Goal: Task Accomplishment & Management: Complete application form

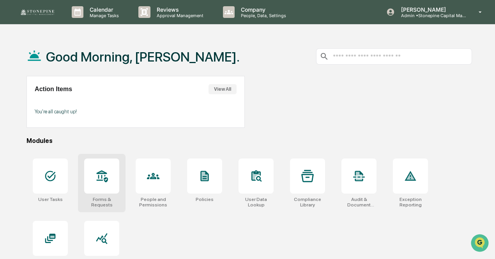
scroll to position [37, 0]
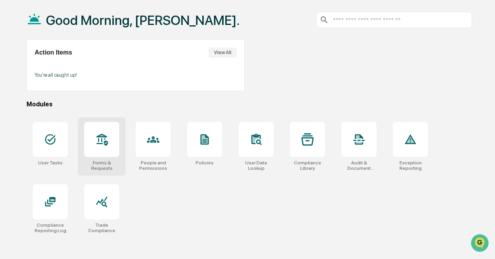
click at [119, 146] on div at bounding box center [101, 139] width 35 height 35
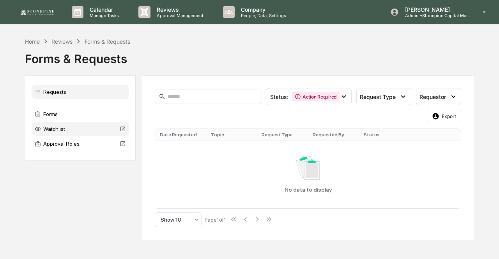
click at [67, 130] on div "Watchlist" at bounding box center [80, 129] width 97 height 14
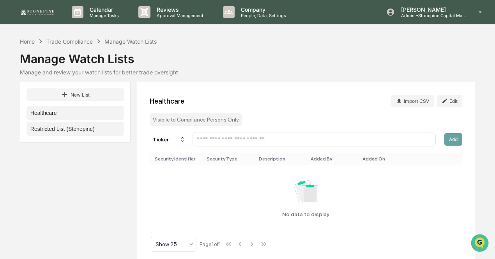
click at [93, 133] on button "Restricted List (Stonepine)" at bounding box center [74, 129] width 97 height 14
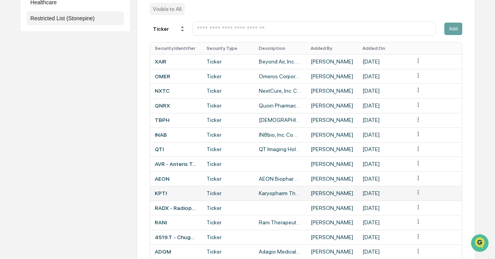
scroll to position [159, 0]
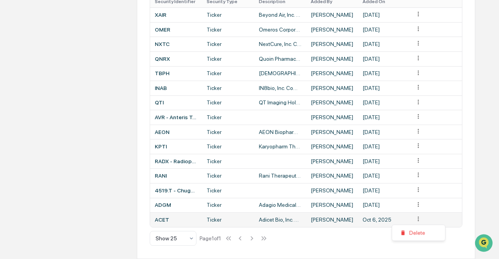
click at [420, 231] on div "Delete" at bounding box center [418, 233] width 50 height 12
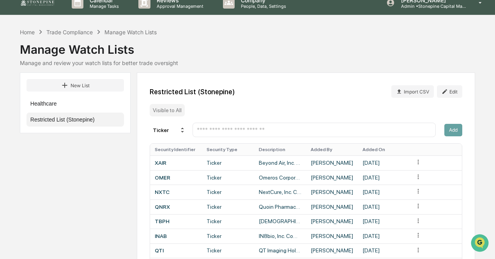
scroll to position [0, 0]
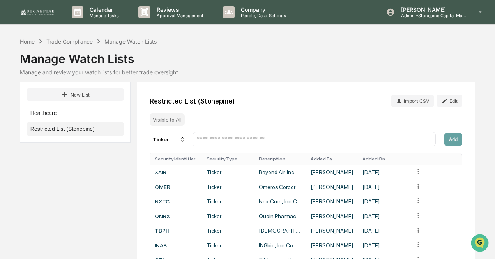
click at [208, 141] on input "text" at bounding box center [314, 139] width 236 height 7
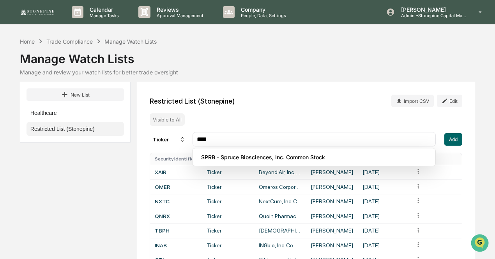
type input "****"
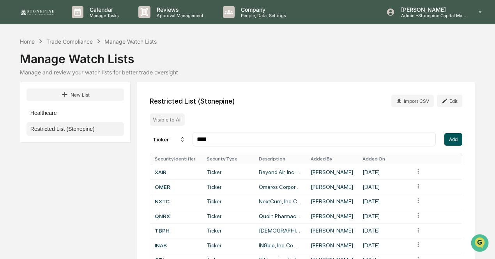
click at [454, 141] on button "Add" at bounding box center [453, 139] width 18 height 12
click at [213, 140] on input "text" at bounding box center [314, 139] width 236 height 7
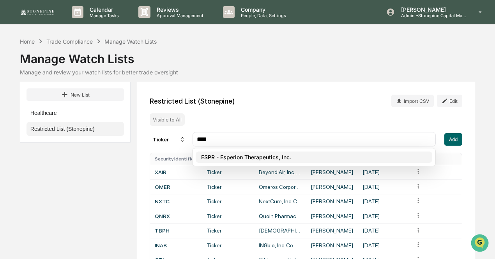
type input "****"
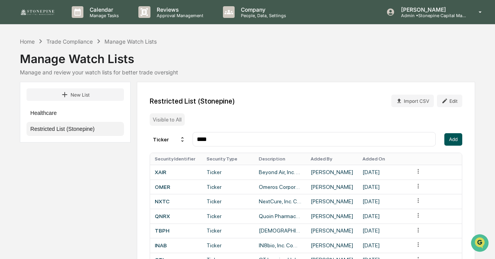
click at [453, 141] on button "Add" at bounding box center [453, 139] width 18 height 12
click at [33, 41] on div "Home" at bounding box center [27, 41] width 15 height 7
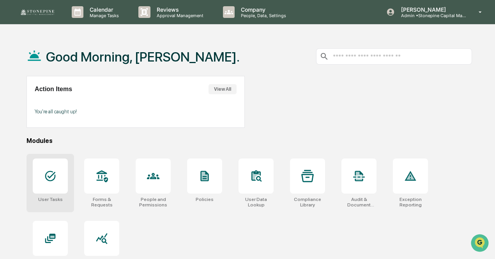
click at [58, 182] on div at bounding box center [50, 176] width 35 height 35
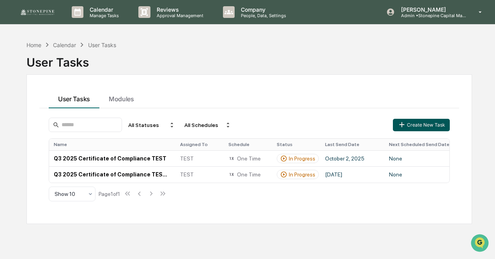
click at [420, 125] on button "Create New Task" at bounding box center [421, 125] width 57 height 12
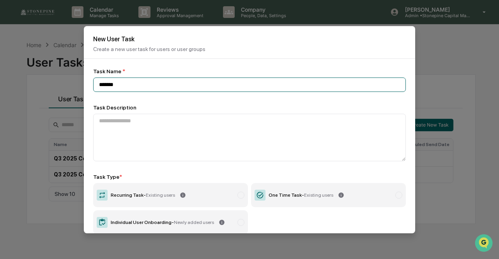
click at [210, 84] on input "*******" at bounding box center [249, 85] width 312 height 14
click at [129, 87] on input "**********" at bounding box center [249, 85] width 312 height 14
click at [212, 81] on input "**********" at bounding box center [249, 85] width 312 height 14
type input "**********"
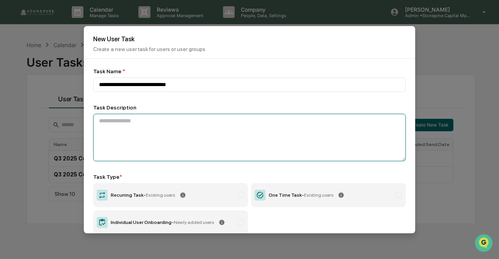
click at [195, 120] on textarea at bounding box center [249, 138] width 312 height 48
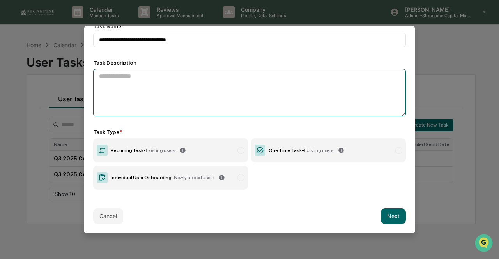
scroll to position [49, 0]
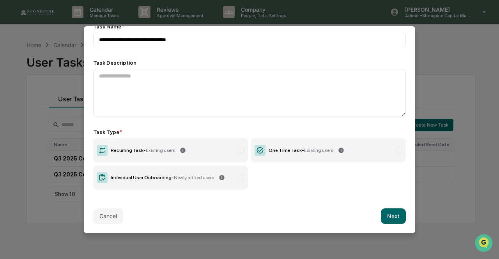
click at [308, 143] on label "One Time Task - Existing users" at bounding box center [328, 150] width 155 height 24
click at [393, 213] on button "Next" at bounding box center [393, 216] width 25 height 16
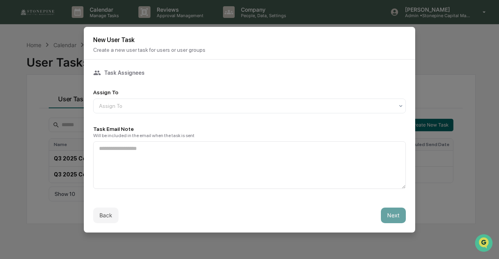
scroll to position [3, 0]
click at [123, 100] on div "Assign To" at bounding box center [246, 105] width 302 height 11
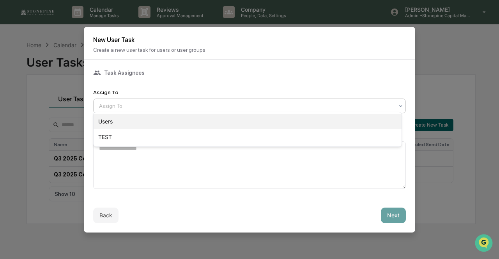
click at [124, 122] on div "Users" at bounding box center [247, 122] width 308 height 16
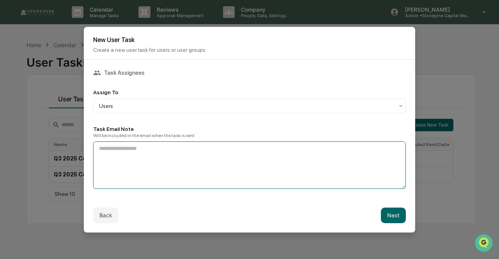
click at [198, 151] on textarea at bounding box center [249, 165] width 312 height 48
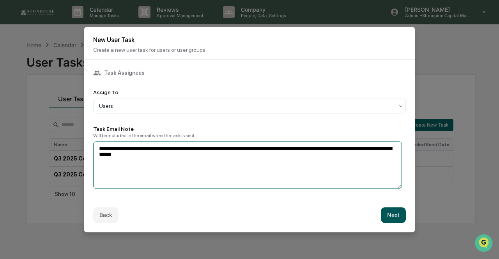
type textarea "**********"
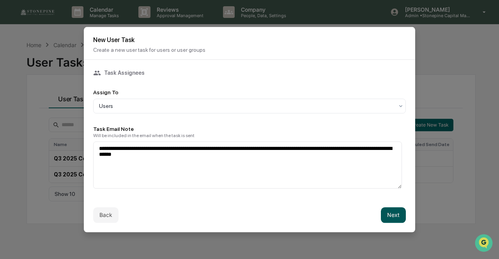
click at [387, 208] on button "Next" at bounding box center [393, 215] width 25 height 16
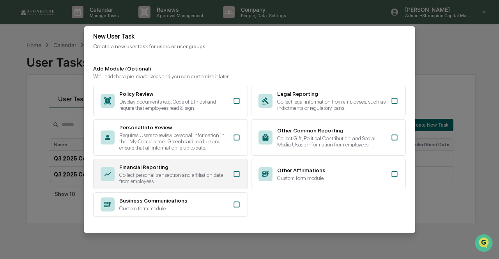
click at [221, 174] on div "Collect personal transaction and affiliation data from employees." at bounding box center [173, 178] width 109 height 12
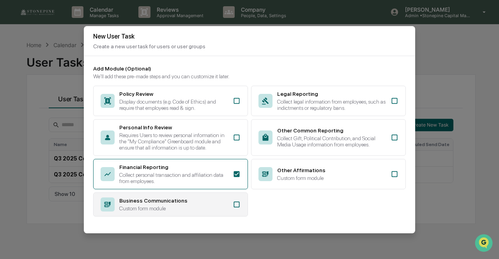
click at [223, 204] on div "Business Communications" at bounding box center [173, 200] width 109 height 6
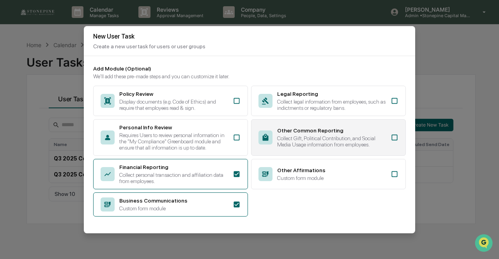
click at [345, 139] on div "Collect Gift, Political Contribution, and Social Media Usage information from e…" at bounding box center [331, 141] width 109 height 12
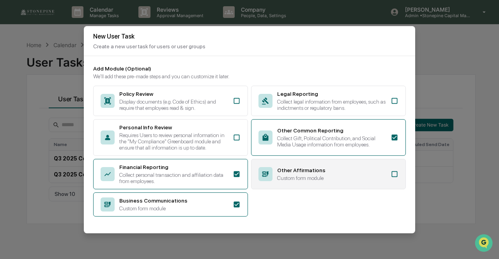
click at [341, 171] on div "Other Affirmations" at bounding box center [331, 170] width 109 height 6
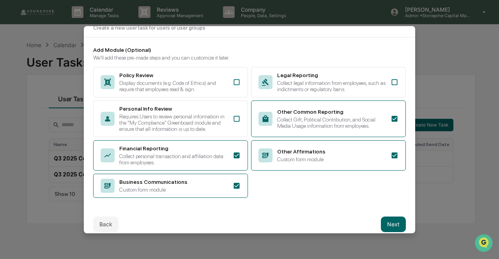
scroll to position [36, 0]
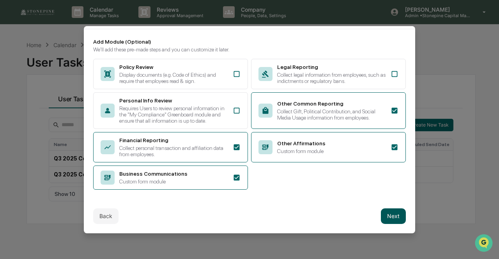
click at [390, 214] on button "Next" at bounding box center [393, 216] width 25 height 16
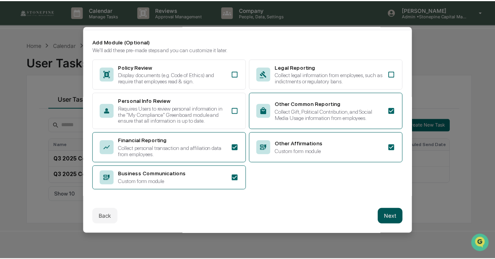
scroll to position [0, 0]
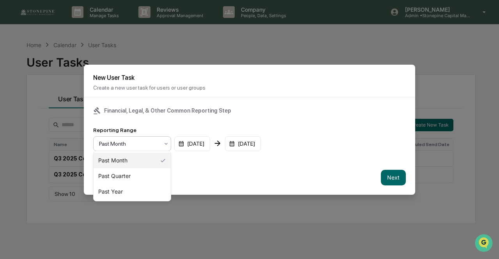
click at [153, 144] on div at bounding box center [129, 144] width 60 height 8
click at [150, 175] on div "Past Quarter" at bounding box center [131, 176] width 77 height 16
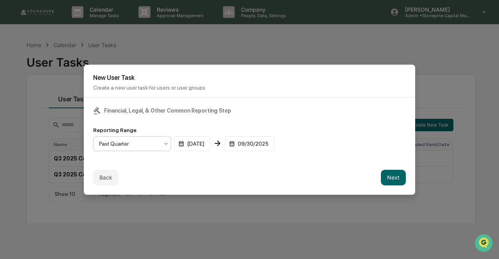
click at [374, 170] on div "Back Next" at bounding box center [249, 177] width 331 height 34
click at [388, 172] on button "Next" at bounding box center [393, 178] width 25 height 16
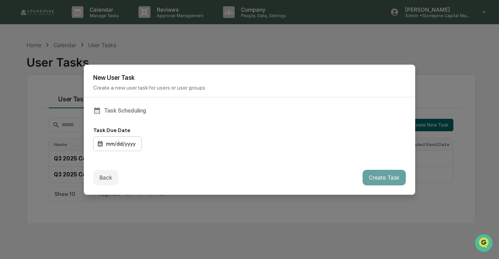
click at [126, 139] on div "mm/dd/yyyy" at bounding box center [117, 143] width 48 height 15
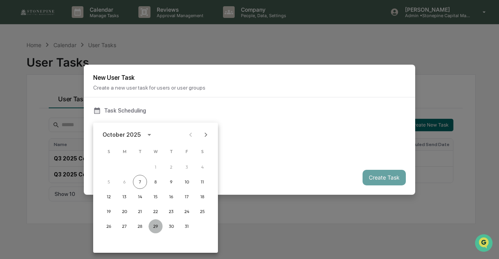
click at [151, 224] on button "29" at bounding box center [155, 226] width 14 height 14
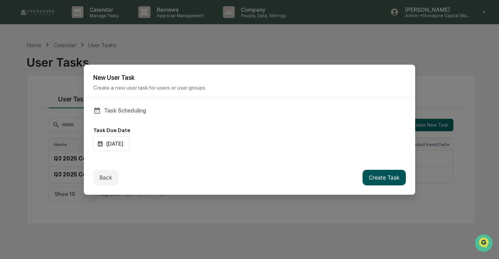
click at [377, 174] on button "Create Task" at bounding box center [383, 178] width 43 height 16
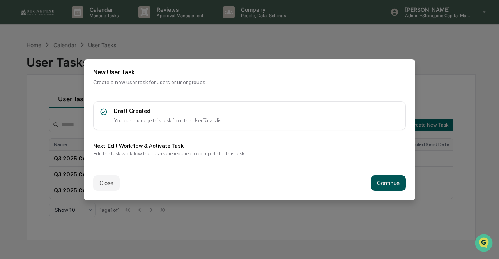
click at [381, 178] on button "Continue" at bounding box center [387, 183] width 35 height 16
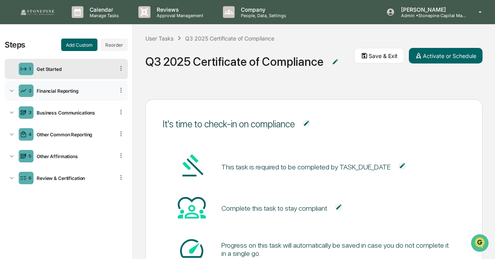
click at [118, 92] on icon at bounding box center [120, 89] width 7 height 7
click at [65, 104] on div "3 Business Communications" at bounding box center [66, 112] width 123 height 20
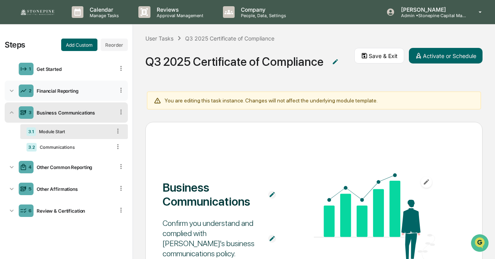
click at [83, 91] on div "Financial Reporting" at bounding box center [73, 91] width 81 height 6
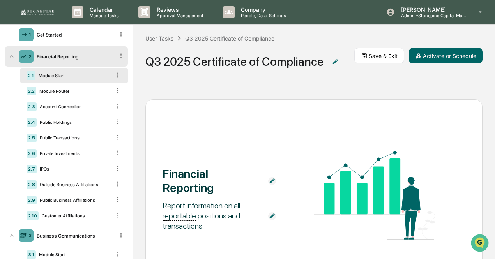
scroll to position [78, 0]
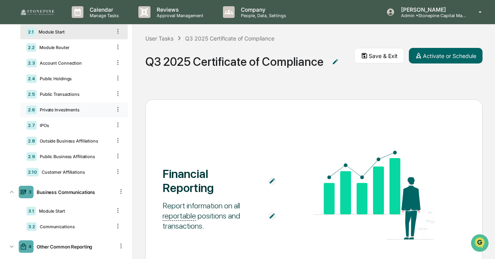
click at [57, 108] on div "Private Investments" at bounding box center [74, 109] width 74 height 5
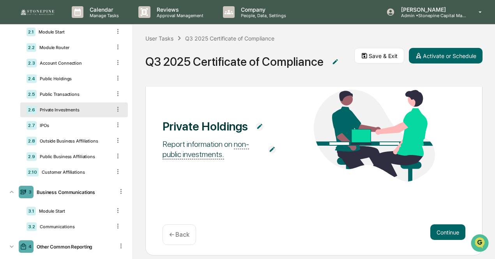
scroll to position [67, 0]
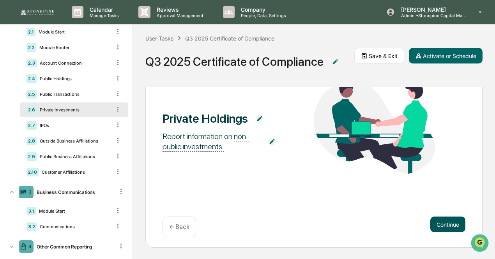
click at [435, 225] on button "Continue" at bounding box center [447, 225] width 35 height 16
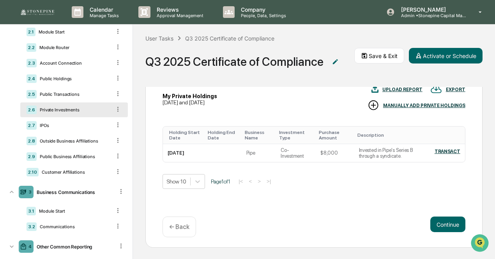
click at [190, 226] on div "← Back" at bounding box center [178, 227] width 33 height 21
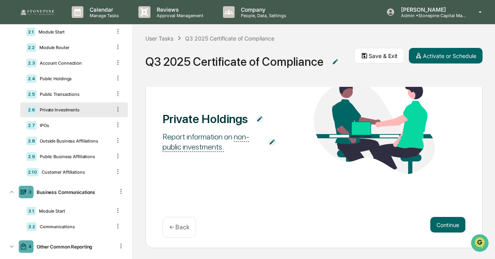
click at [277, 183] on div "Private Holdings Report information on non-public investments. Continue ← Back" at bounding box center [313, 140] width 337 height 216
click at [268, 141] on img at bounding box center [272, 142] width 8 height 8
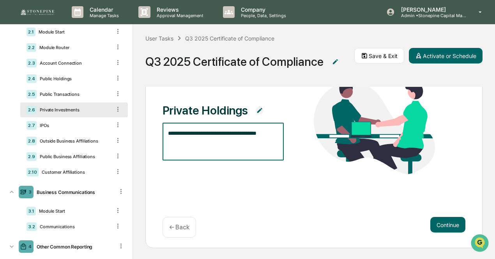
click at [275, 132] on textarea "**********" at bounding box center [222, 141] width 109 height 25
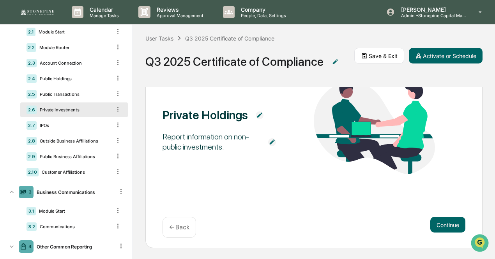
scroll to position [67, 0]
click at [274, 144] on span at bounding box center [271, 141] width 23 height 14
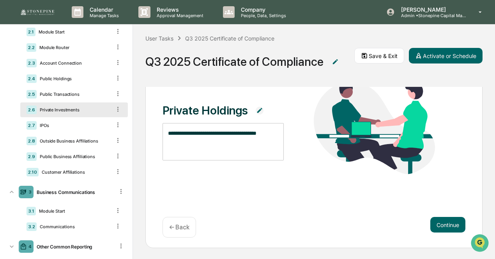
click at [258, 146] on textarea "**********" at bounding box center [222, 141] width 109 height 25
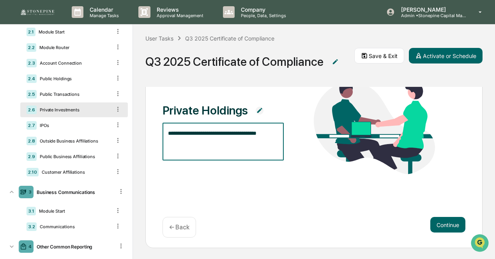
click at [273, 134] on textarea "**********" at bounding box center [222, 141] width 109 height 25
type textarea "**********"
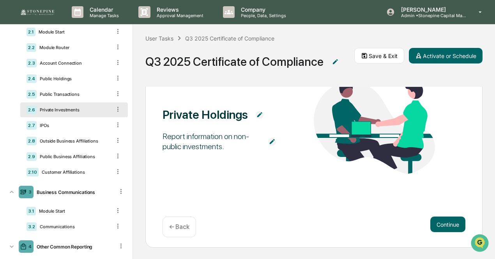
scroll to position [67, 0]
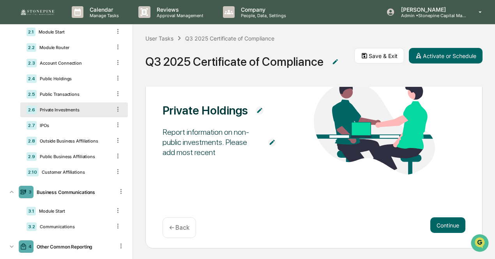
click at [272, 142] on img at bounding box center [272, 143] width 8 height 8
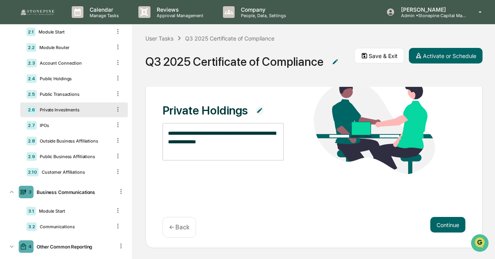
click at [241, 148] on textarea "**********" at bounding box center [222, 141] width 109 height 25
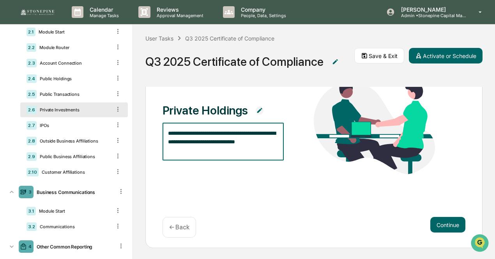
type textarea "**********"
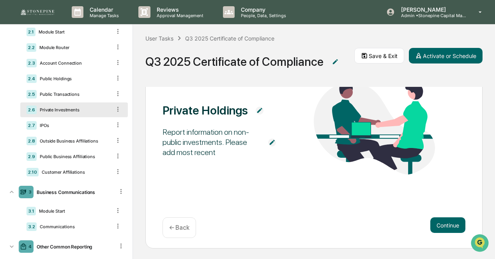
scroll to position [62, 0]
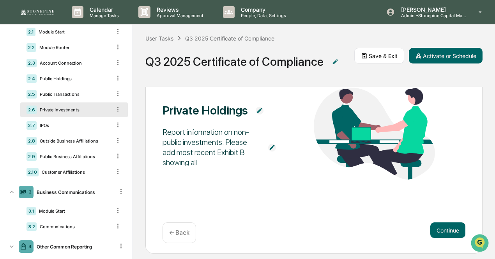
click at [268, 148] on img at bounding box center [272, 148] width 8 height 8
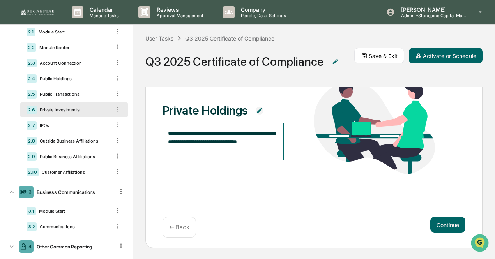
drag, startPoint x: 270, startPoint y: 143, endPoint x: 240, endPoint y: 145, distance: 30.0
click at [240, 145] on textarea "**********" at bounding box center [222, 141] width 109 height 25
click at [189, 140] on textarea "**********" at bounding box center [222, 141] width 109 height 25
click at [234, 148] on textarea "**********" at bounding box center [222, 141] width 109 height 25
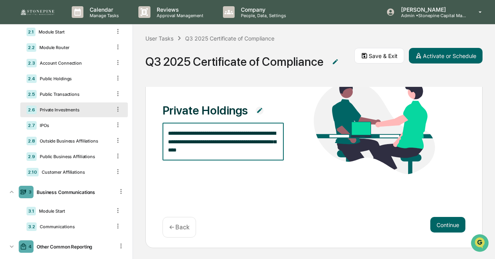
type textarea "**********"
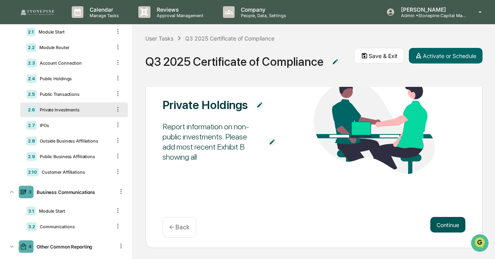
click at [453, 219] on div "Private Holdings Report information on non-public investments. Please add most …" at bounding box center [313, 140] width 337 height 216
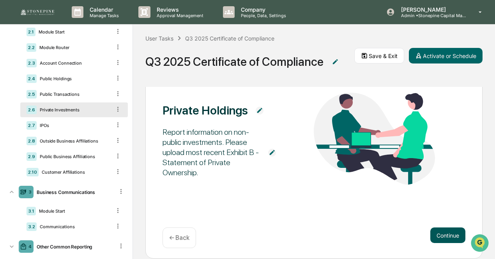
click at [451, 236] on button "Continue" at bounding box center [447, 235] width 35 height 16
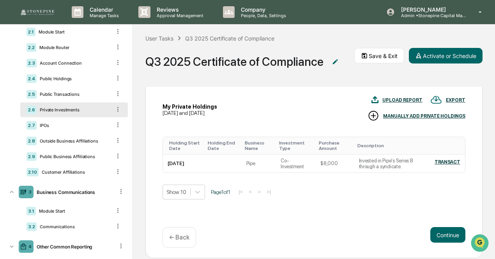
click at [315, 109] on div "EXPORT UPLOAD REPORT MANUALLY ADD PRIVATE HOLDINGS" at bounding box center [363, 110] width 204 height 32
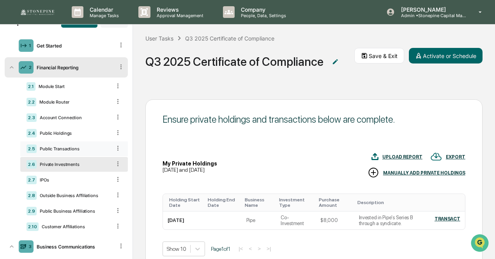
scroll to position [0, 0]
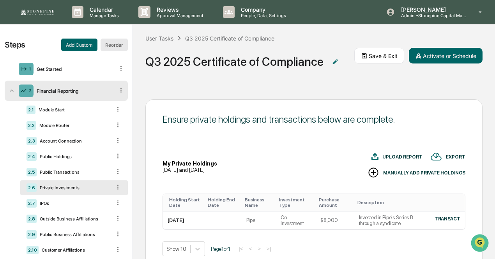
click at [121, 46] on button "Reorder" at bounding box center [113, 45] width 27 height 12
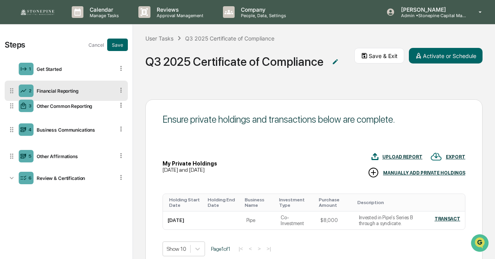
drag, startPoint x: 14, startPoint y: 134, endPoint x: 21, endPoint y: 106, distance: 29.7
click at [21, 106] on div "3 Other Common Reporting" at bounding box center [66, 106] width 123 height 20
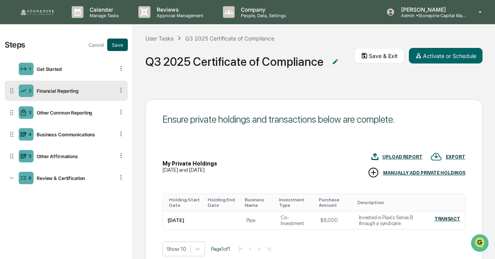
click at [111, 43] on button "Save" at bounding box center [117, 45] width 21 height 12
click at [88, 111] on div "Other Common Reporting" at bounding box center [73, 113] width 81 height 6
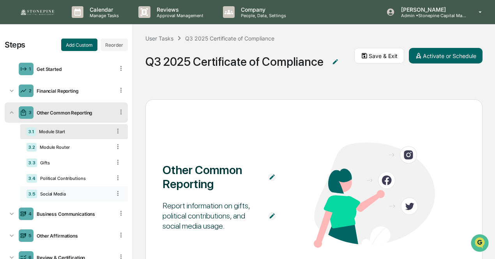
drag, startPoint x: 116, startPoint y: 193, endPoint x: 114, endPoint y: 190, distance: 4.0
click at [114, 190] on icon at bounding box center [117, 193] width 7 height 7
click at [107, 205] on div "Delete" at bounding box center [109, 204] width 26 height 12
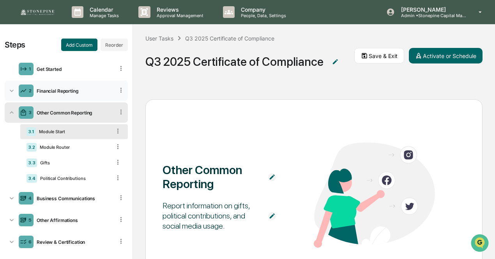
click at [73, 89] on div "Financial Reporting" at bounding box center [73, 91] width 81 height 6
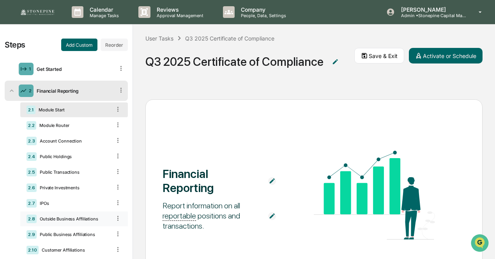
scroll to position [78, 0]
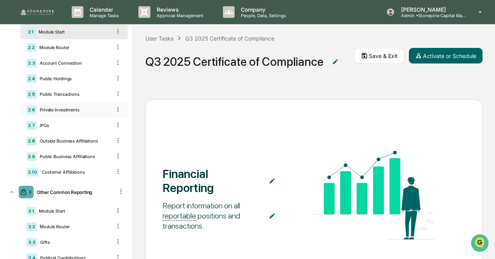
click at [86, 109] on div "Private Investments" at bounding box center [74, 109] width 74 height 5
